Goal: Information Seeking & Learning: Check status

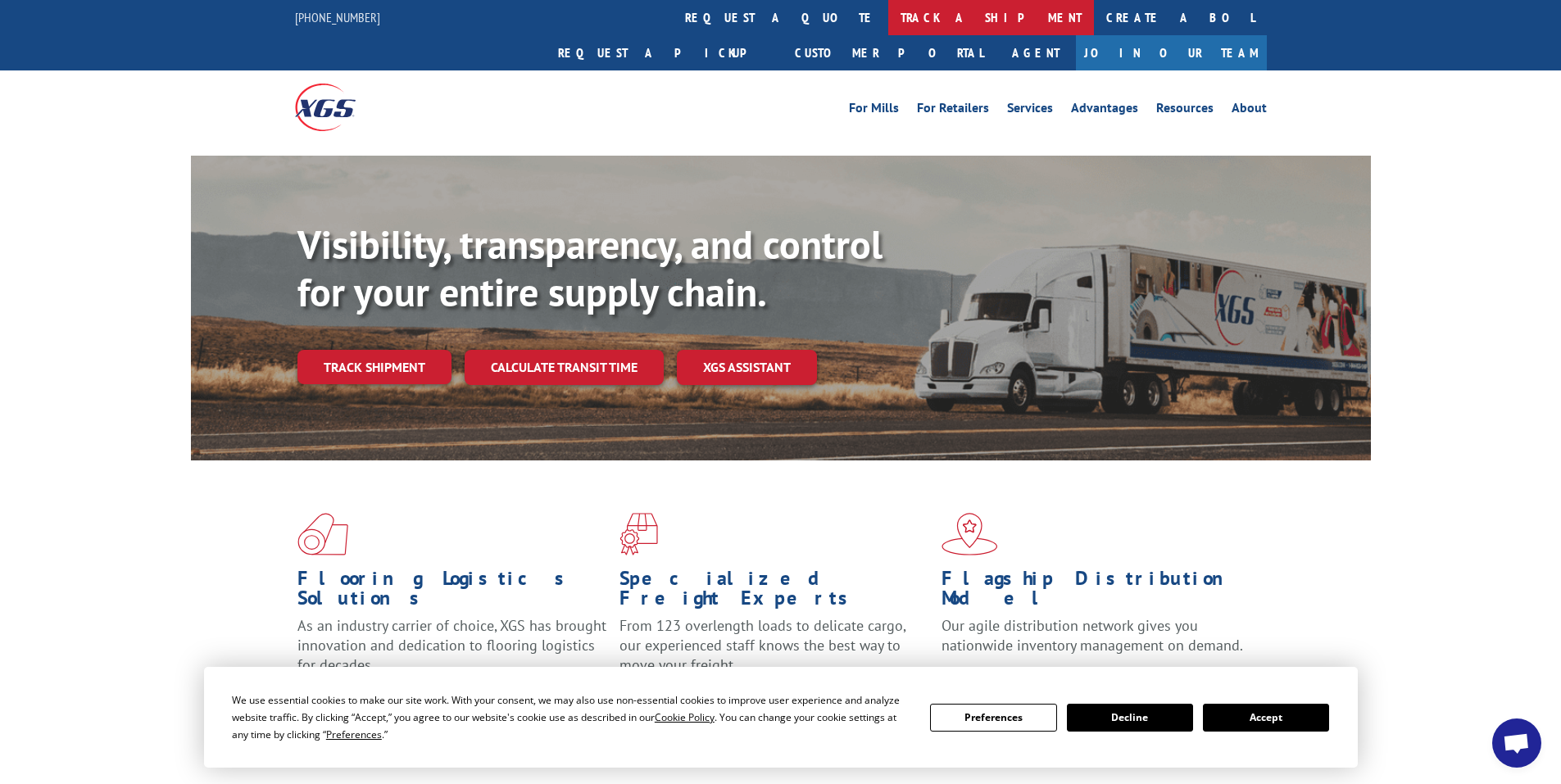
click at [888, 13] on link "track a shipment" at bounding box center [990, 17] width 205 height 35
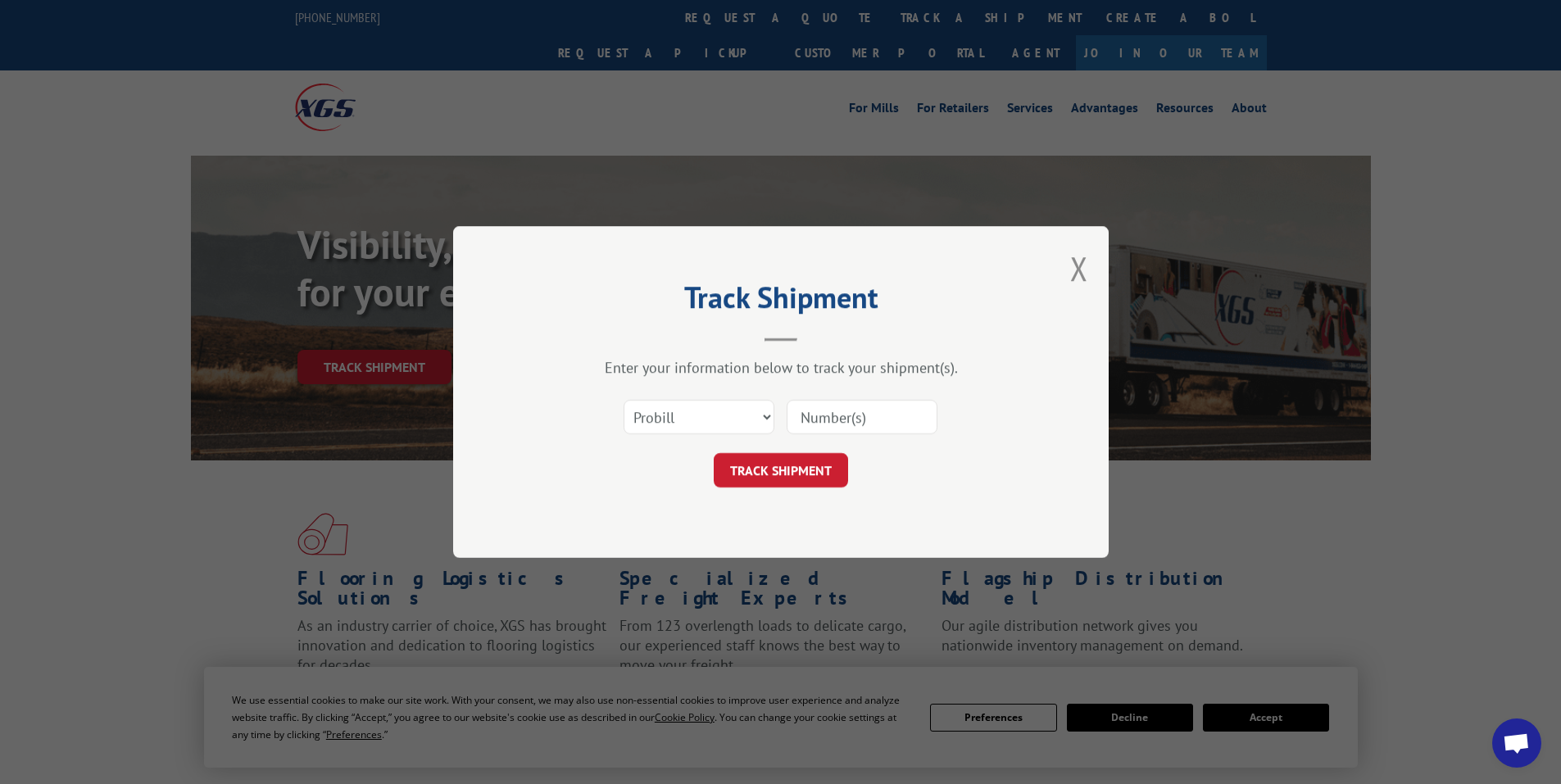
paste input "13579920"
type input "13579920"
click at [753, 478] on button "TRACK SHIPMENT" at bounding box center [780, 470] width 134 height 34
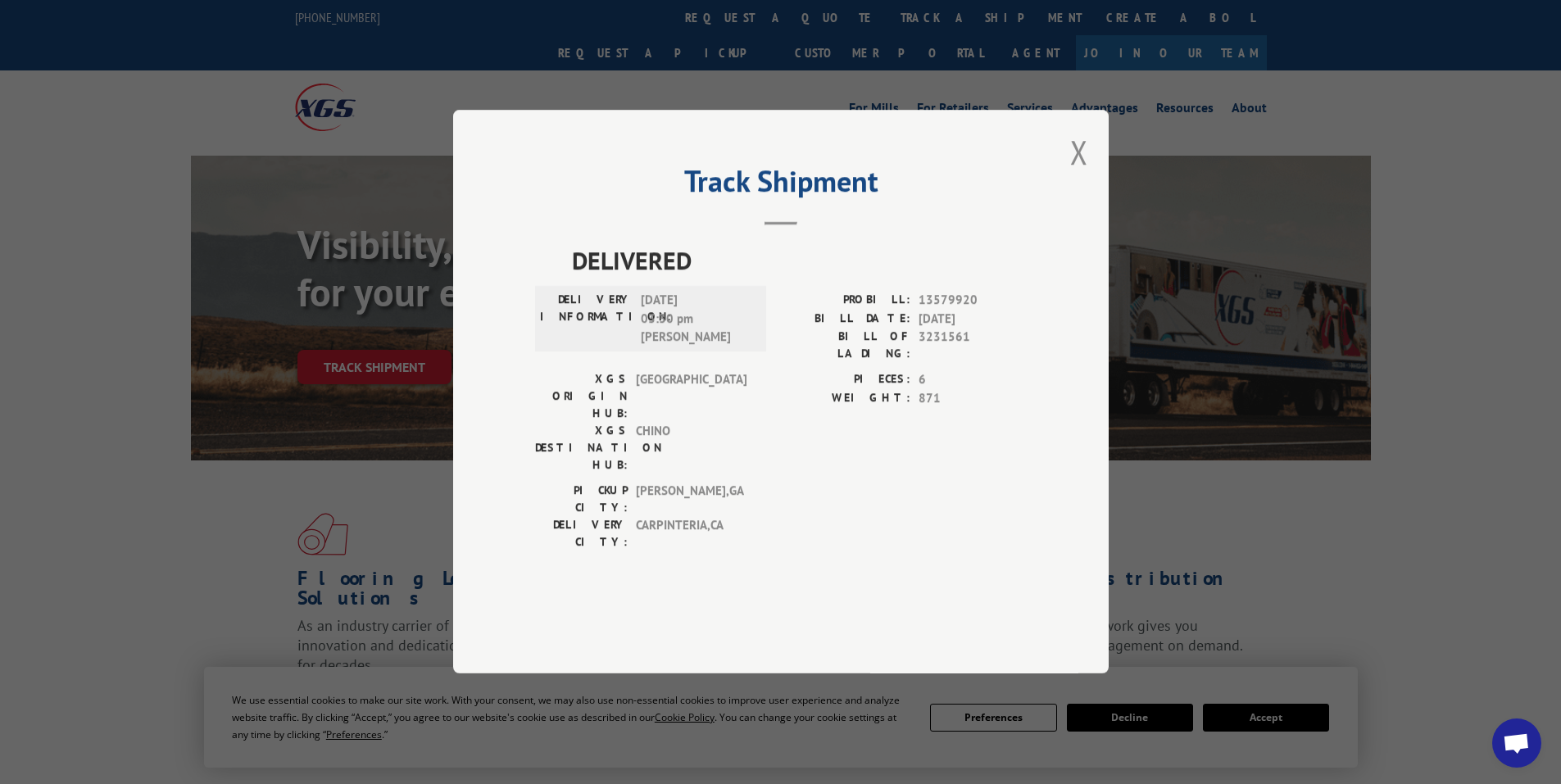
click at [1069, 204] on div "Track Shipment DELIVERED DELIVERY INFORMATION: [DATE] 03:30 pm [PERSON_NAME] PR…" at bounding box center [780, 392] width 655 height 564
click at [1083, 174] on button "Close modal" at bounding box center [1079, 151] width 18 height 43
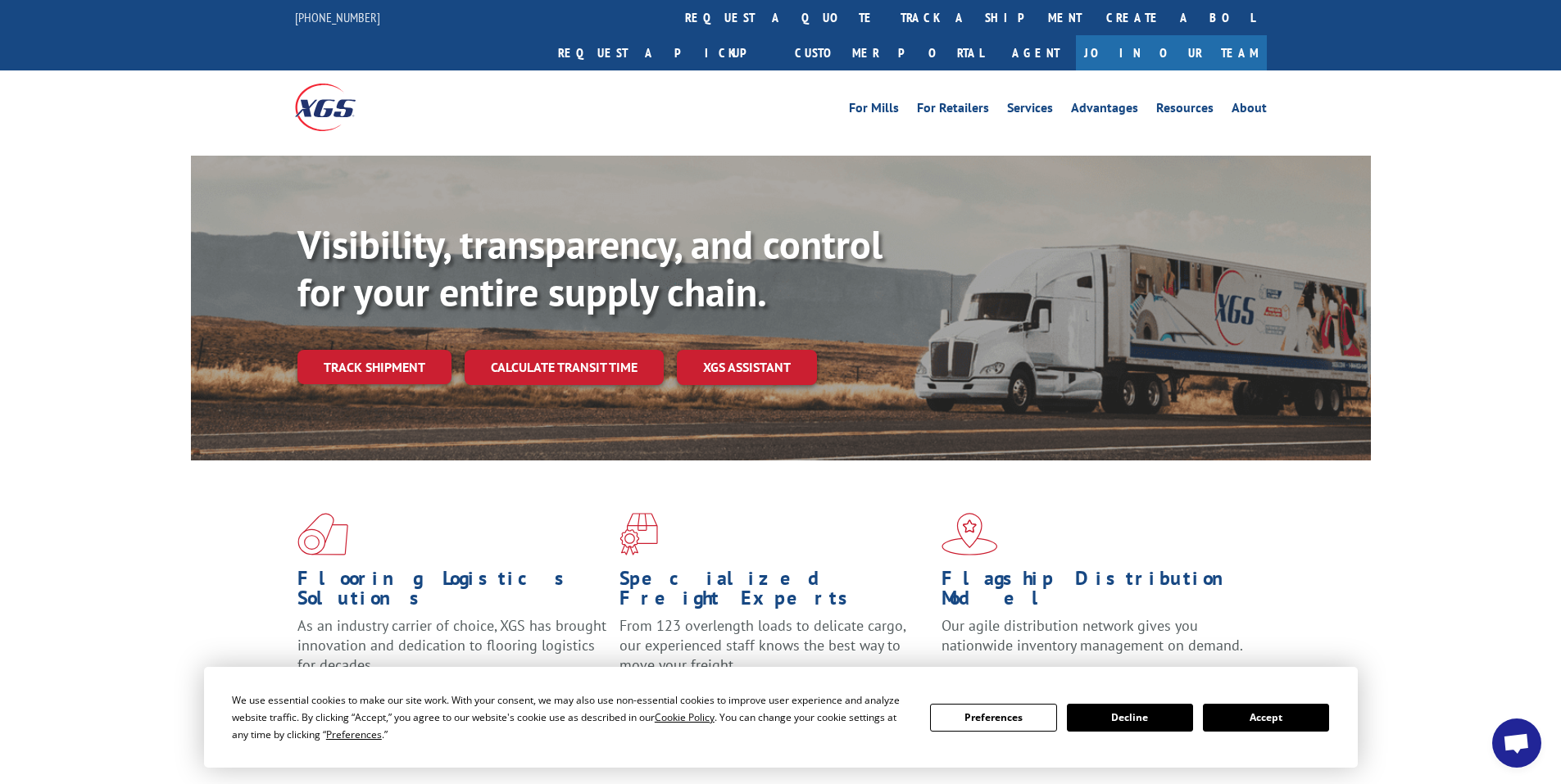
click at [1211, 723] on button "Accept" at bounding box center [1265, 717] width 126 height 28
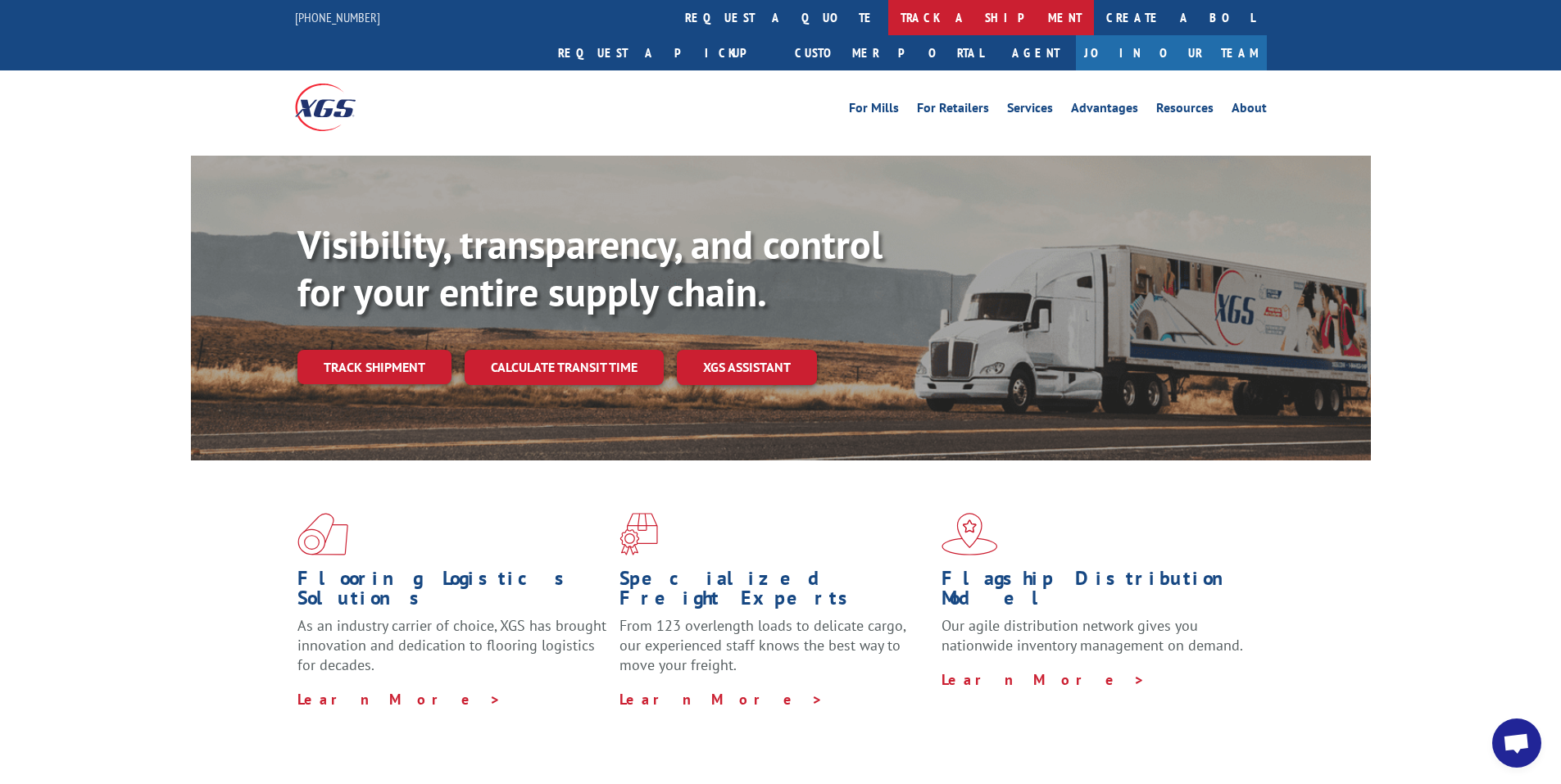
click at [888, 20] on link "track a shipment" at bounding box center [990, 17] width 205 height 35
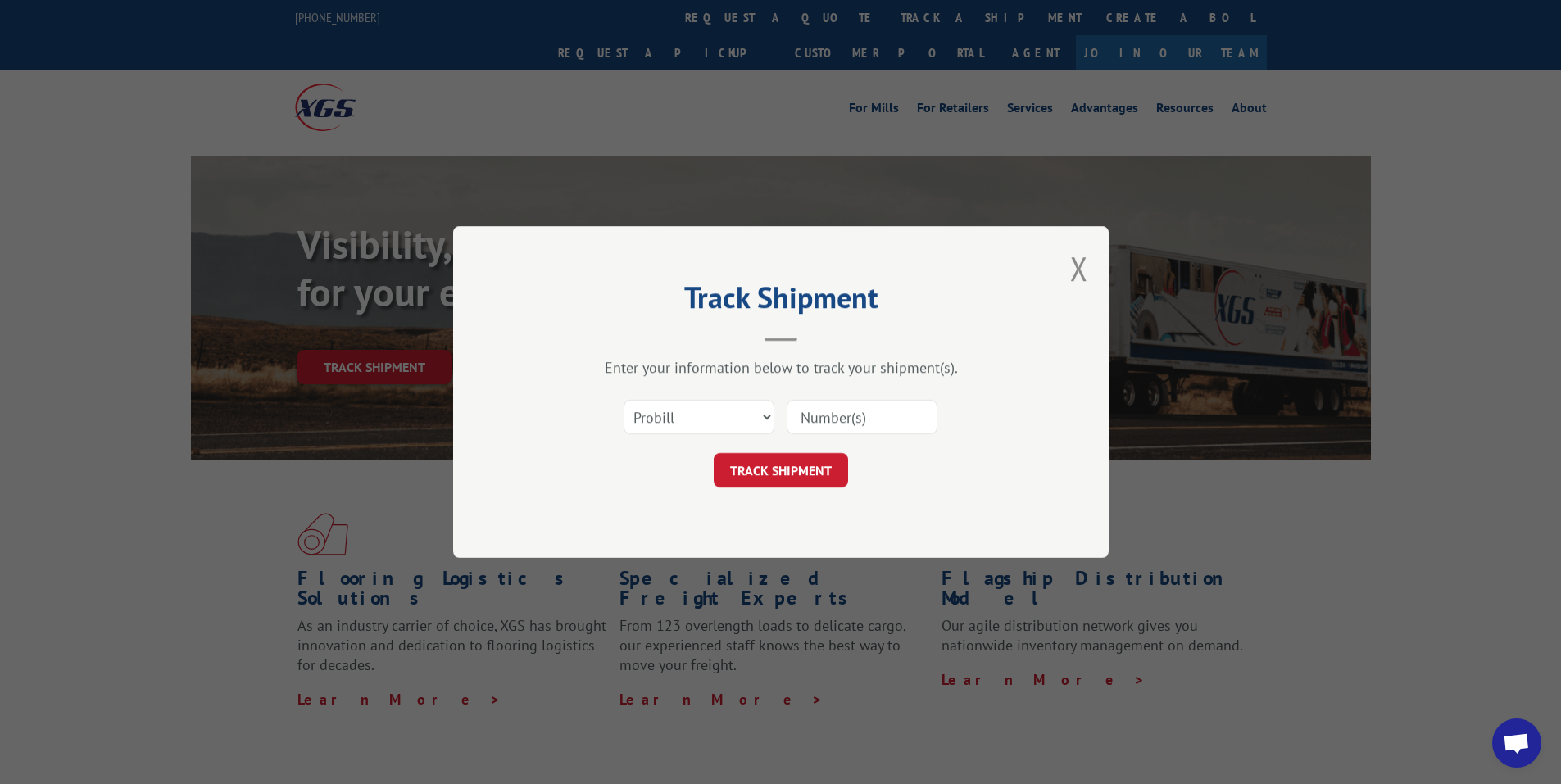
paste input "13579920"
type input "13579920"
click at [782, 473] on button "TRACK SHIPMENT" at bounding box center [780, 470] width 134 height 34
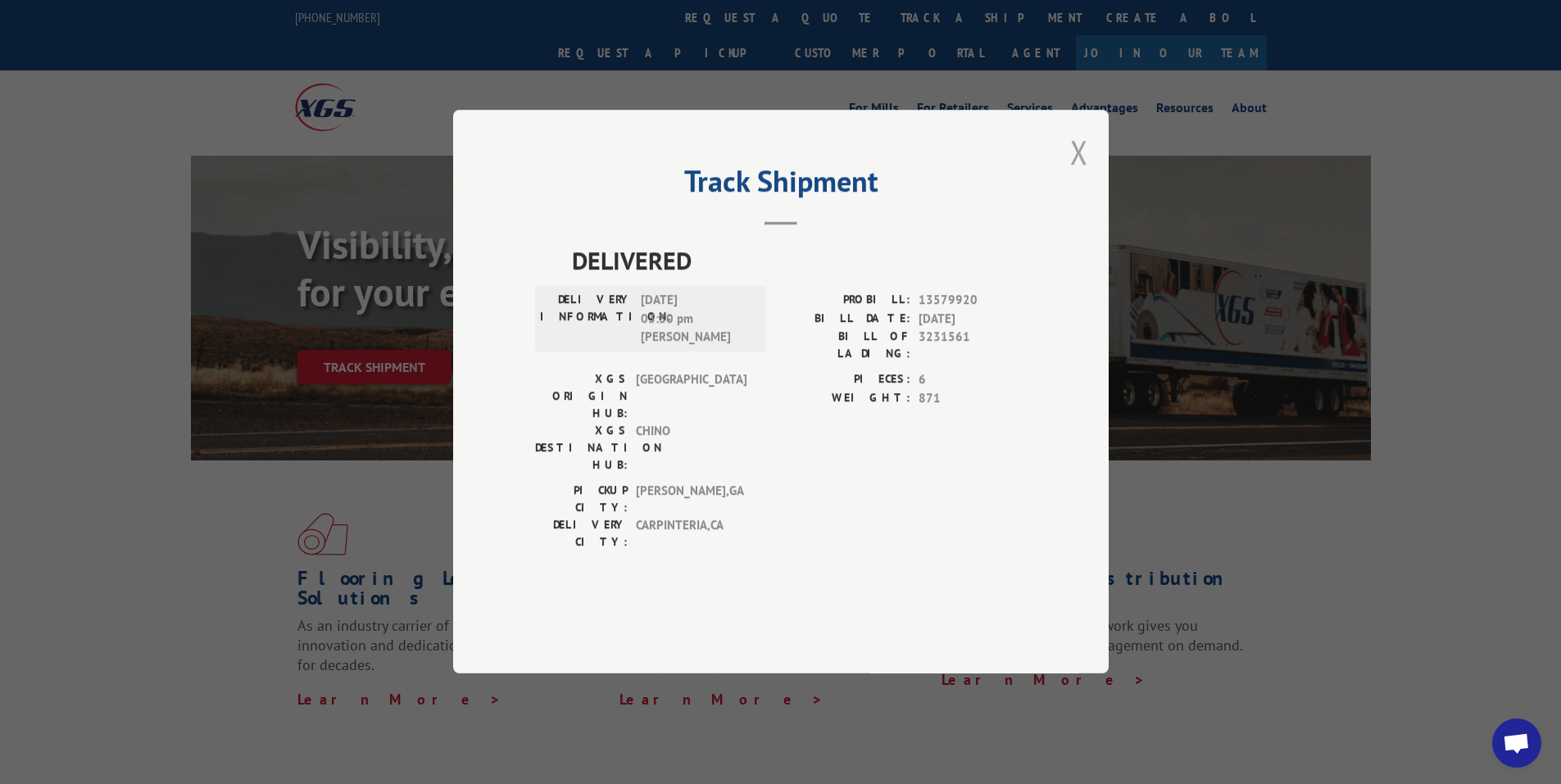
click at [1082, 174] on button "Close modal" at bounding box center [1079, 151] width 18 height 43
